Goal: Navigation & Orientation: Find specific page/section

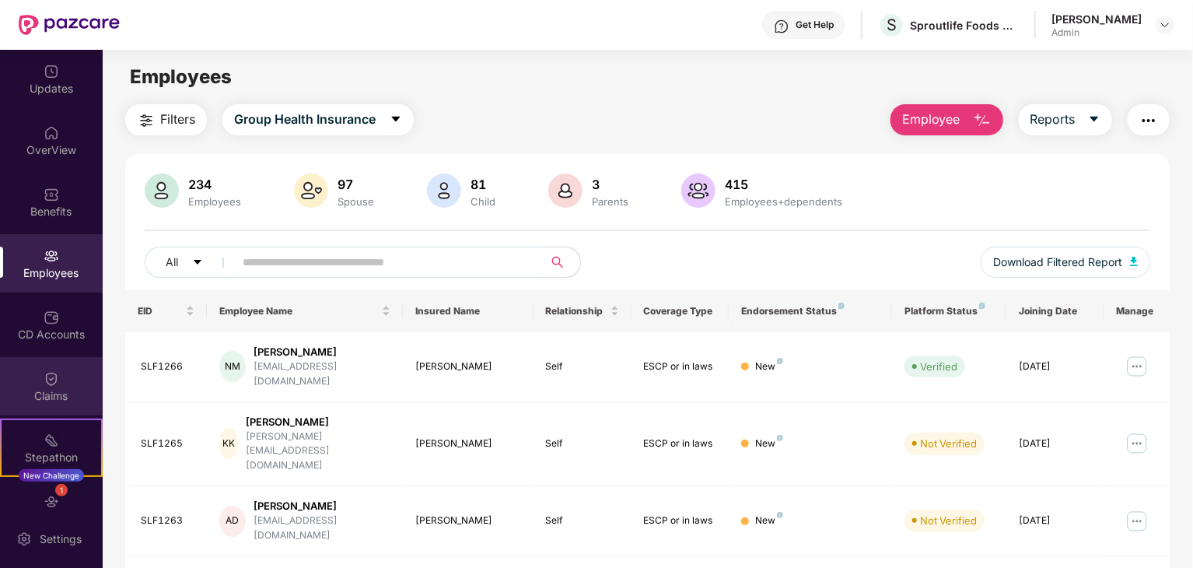
click at [47, 394] on div "Claims" at bounding box center [51, 396] width 103 height 16
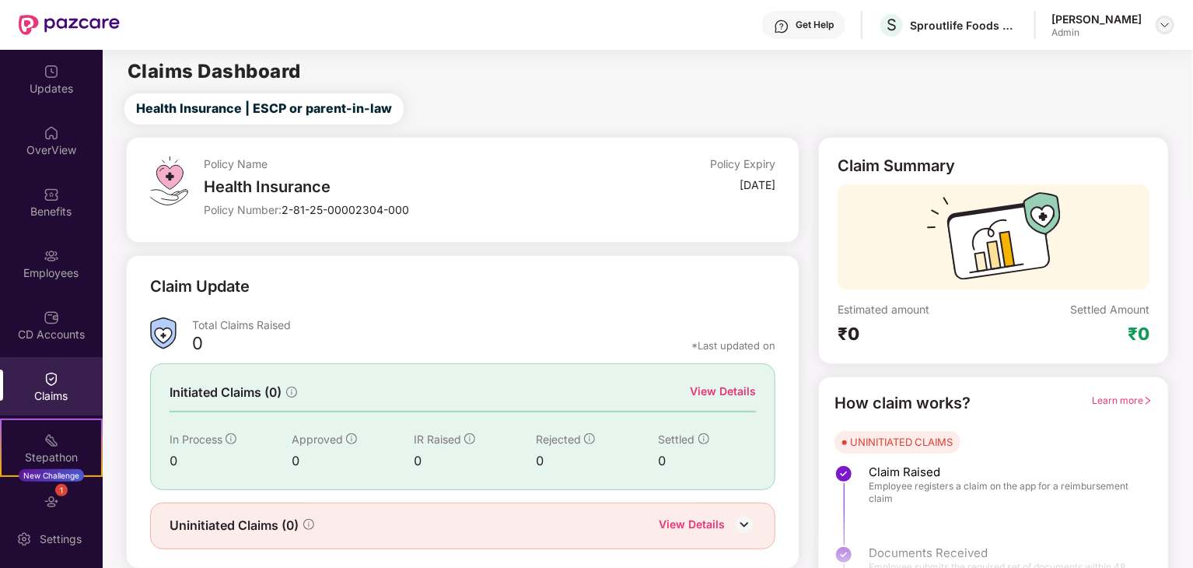
click at [1162, 24] on img at bounding box center [1165, 25] width 12 height 12
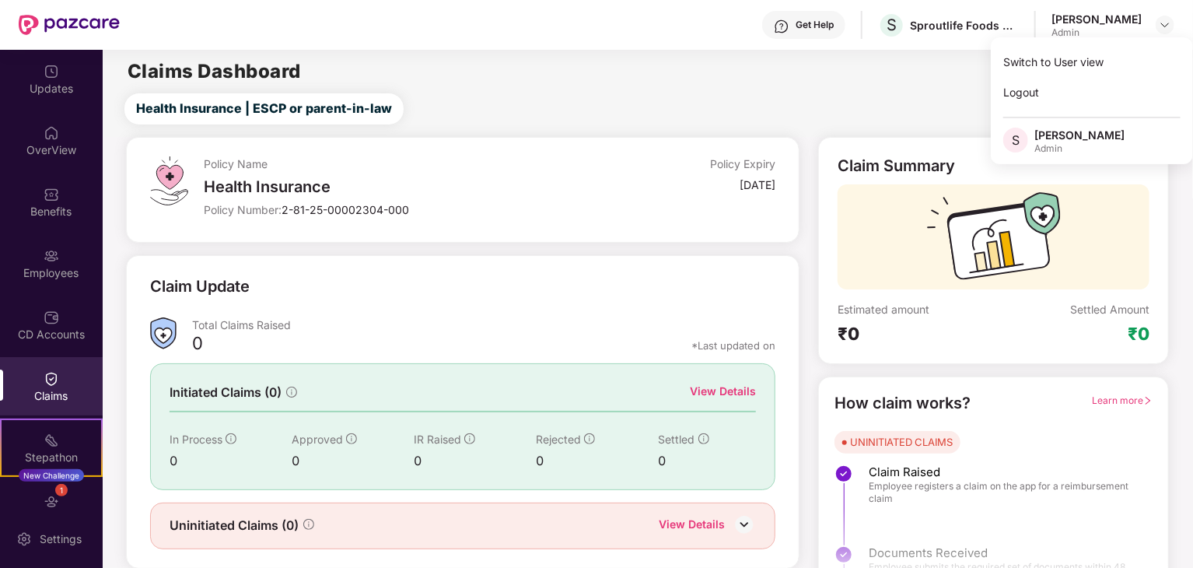
click at [47, 379] on img at bounding box center [52, 379] width 16 height 16
